Goal: Information Seeking & Learning: Learn about a topic

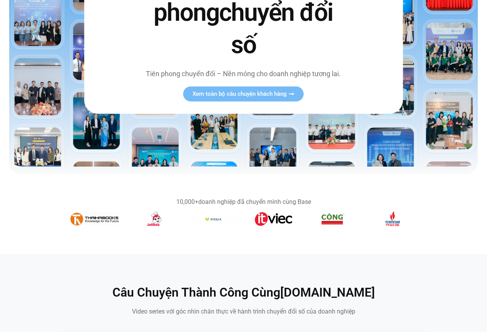
scroll to position [154, 0]
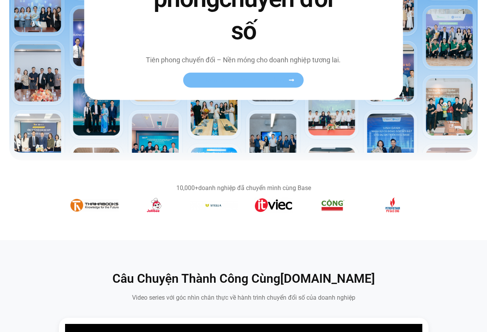
click at [291, 80] on icon at bounding box center [291, 80] width 5 height 2
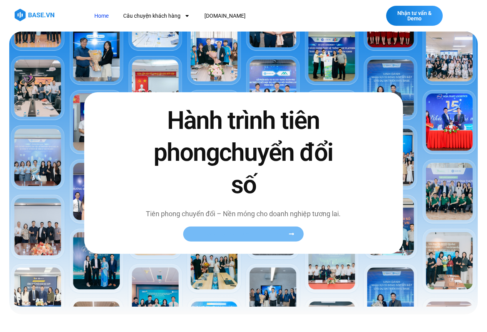
click at [223, 232] on span "Xem toàn bộ câu chuyện khách hàng" at bounding box center [239, 234] width 94 height 6
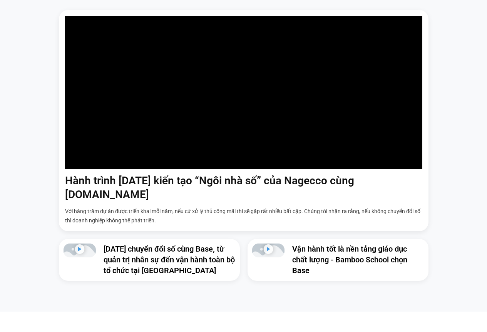
scroll to position [423, 0]
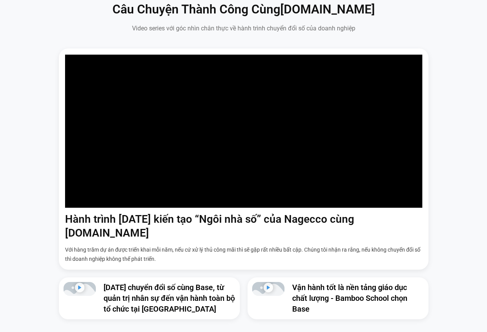
click at [463, 232] on div "Hành trình [DATE] kiến tạo “Ngôi nhà số” của Nagecco cùng [DOMAIN_NAME] Với hàn…" at bounding box center [243, 183] width 475 height 271
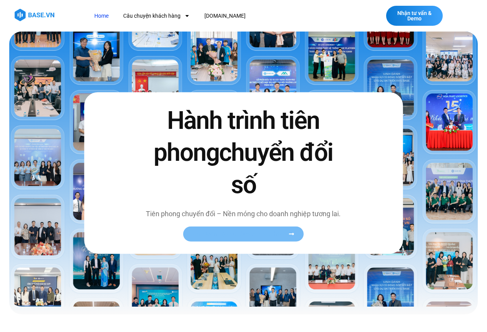
click at [267, 231] on span "Xem toàn bộ câu chuyện khách hàng" at bounding box center [239, 234] width 94 height 6
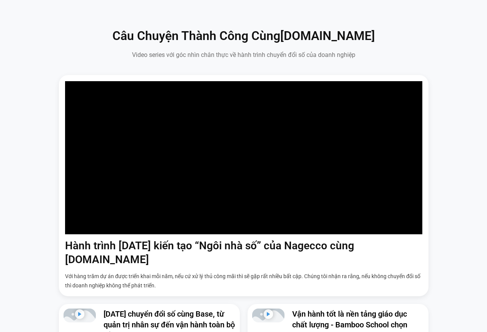
scroll to position [385, 0]
